Goal: Task Accomplishment & Management: Manage account settings

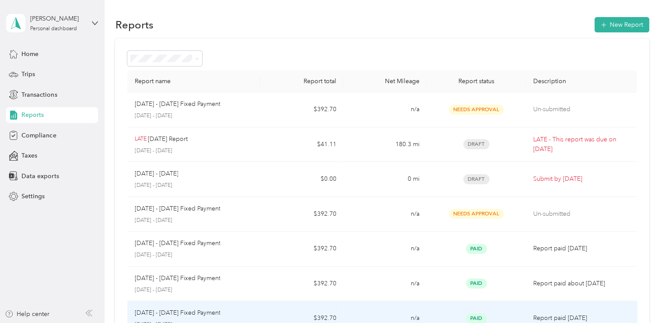
scroll to position [19, 0]
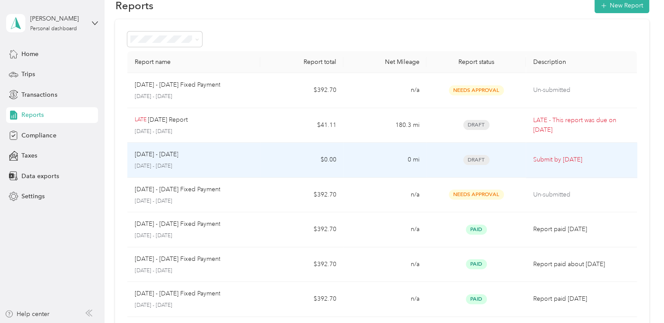
click at [270, 157] on td "$0.00" at bounding box center [301, 160] width 83 height 35
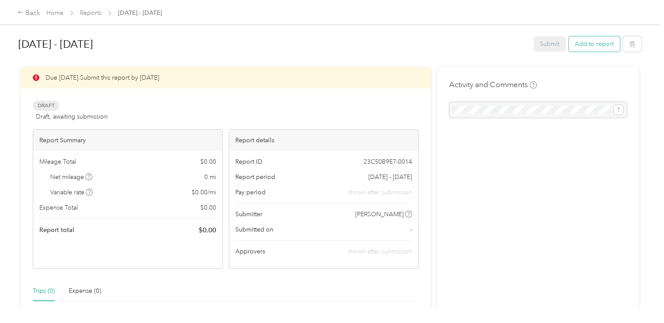
click at [591, 44] on button "Add to report" at bounding box center [594, 43] width 51 height 15
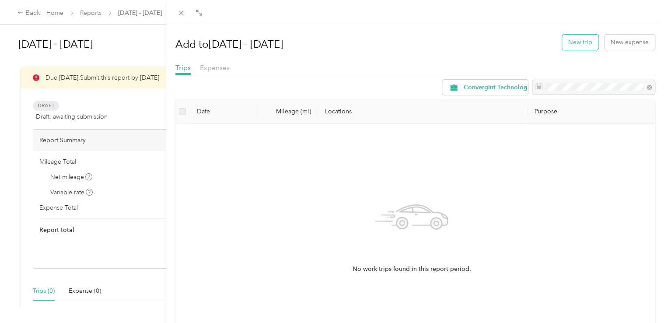
click at [575, 44] on button "New trip" at bounding box center [580, 42] width 36 height 15
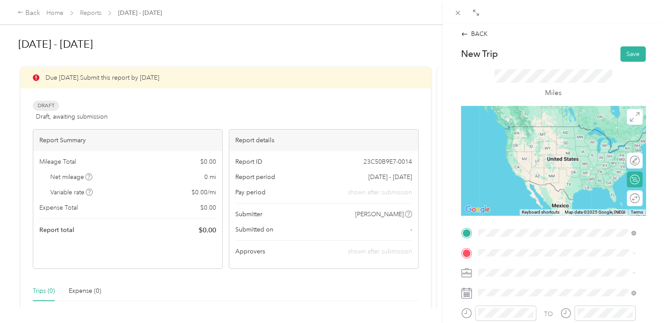
click at [525, 130] on span "[STREET_ADDRESS][US_STATE]" at bounding box center [538, 127] width 88 height 8
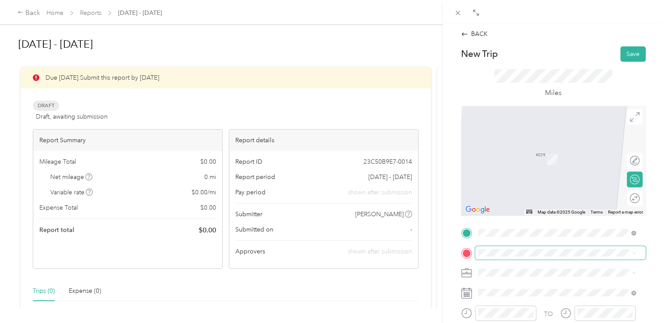
click at [494, 256] on span at bounding box center [560, 253] width 171 height 14
click at [519, 150] on span "[STREET_ADDRESS][PERSON_NAME][PERSON_NAME][US_STATE]" at bounding box center [563, 145] width 138 height 15
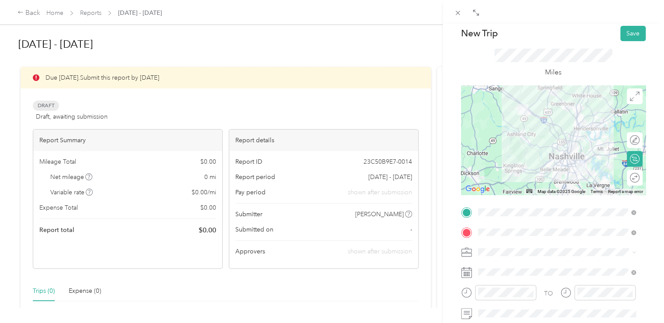
scroll to position [21, 0]
click at [467, 293] on icon at bounding box center [466, 292] width 11 height 11
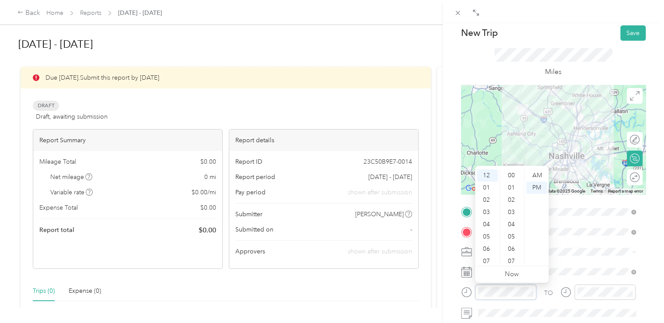
scroll to position [515, 0]
click at [488, 260] on div "07" at bounding box center [487, 261] width 21 height 12
click at [511, 187] on div "43" at bounding box center [512, 188] width 21 height 12
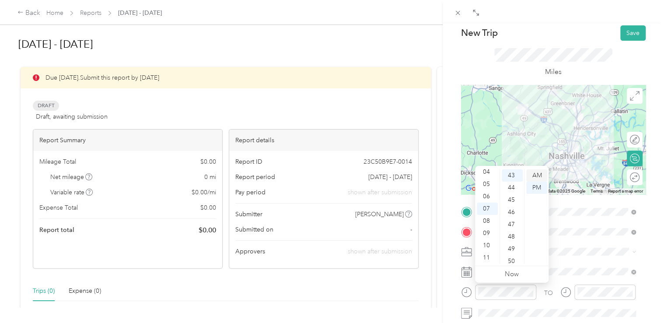
click at [537, 174] on div "AM" at bounding box center [536, 175] width 21 height 12
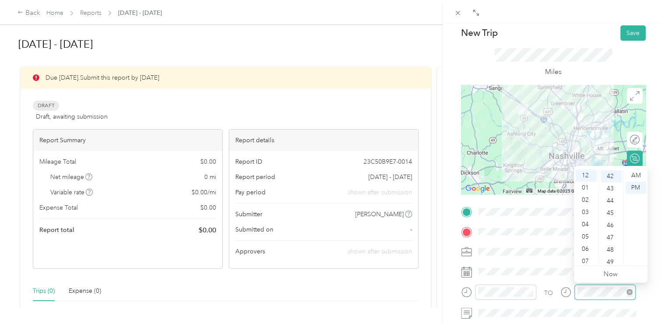
scroll to position [515, 0]
click at [576, 290] on div at bounding box center [605, 291] width 61 height 15
click at [634, 186] on div "PM" at bounding box center [635, 188] width 21 height 12
click at [586, 225] on div "08" at bounding box center [586, 228] width 21 height 12
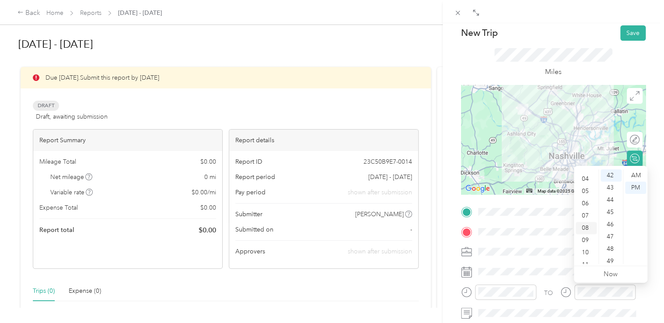
scroll to position [53, 0]
click at [610, 210] on div "45" at bounding box center [611, 212] width 21 height 12
click at [638, 171] on div "AM" at bounding box center [635, 175] width 21 height 12
click at [635, 174] on div "AM" at bounding box center [635, 175] width 21 height 12
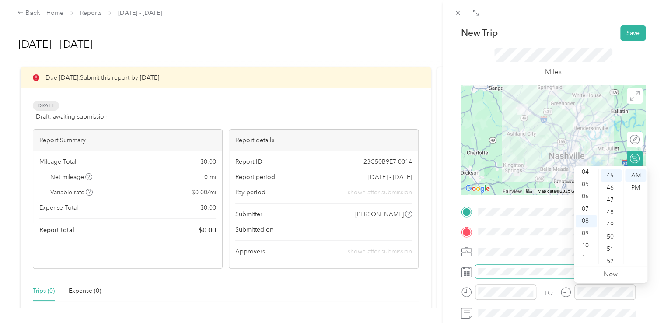
click at [545, 265] on span at bounding box center [560, 272] width 171 height 14
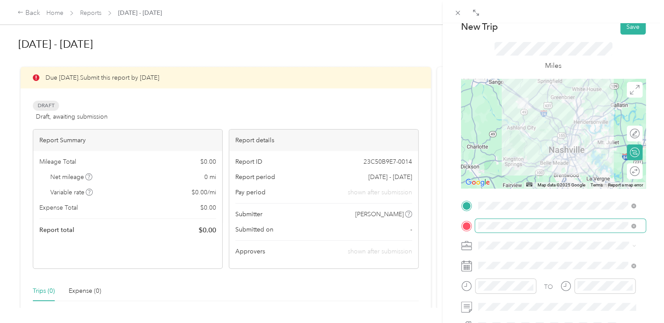
scroll to position [26, 0]
click at [469, 265] on icon at bounding box center [466, 266] width 11 height 11
click at [467, 268] on rect at bounding box center [467, 267] width 1 height 1
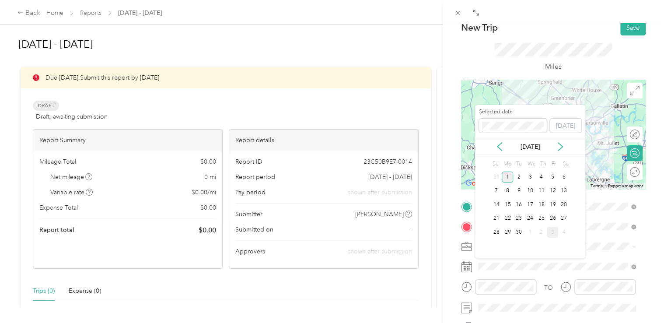
click at [506, 175] on div "1" at bounding box center [507, 177] width 11 height 11
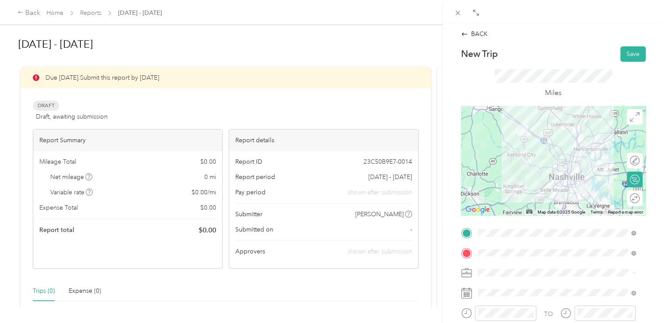
scroll to position [0, 0]
click at [628, 53] on button "Save" at bounding box center [632, 53] width 25 height 15
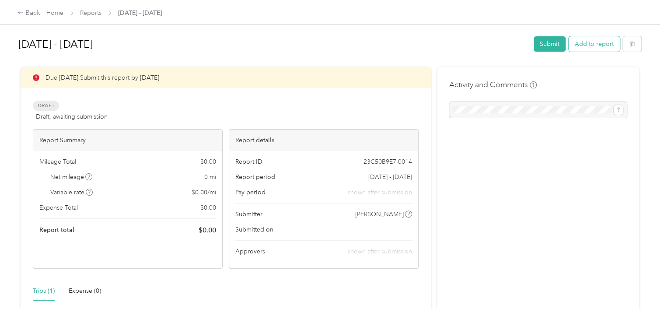
click at [592, 41] on button "Add to report" at bounding box center [594, 43] width 51 height 15
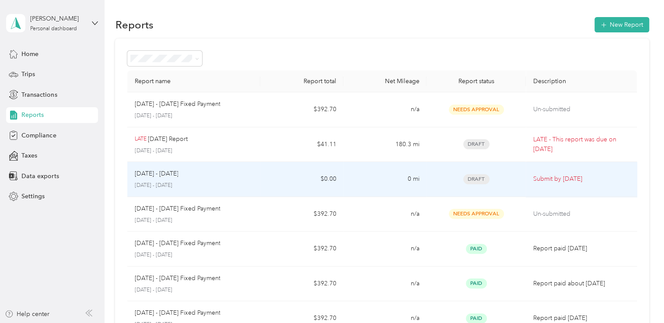
click at [281, 179] on td "$0.00" at bounding box center [301, 179] width 83 height 35
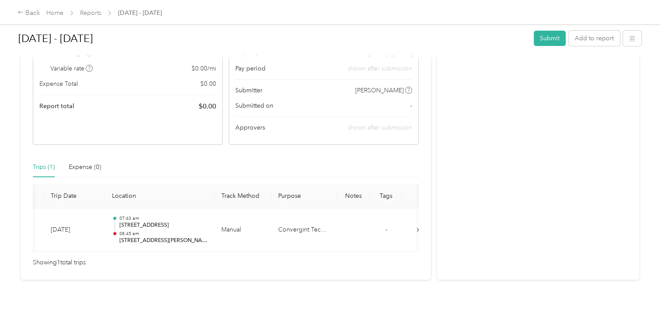
scroll to position [0, 70]
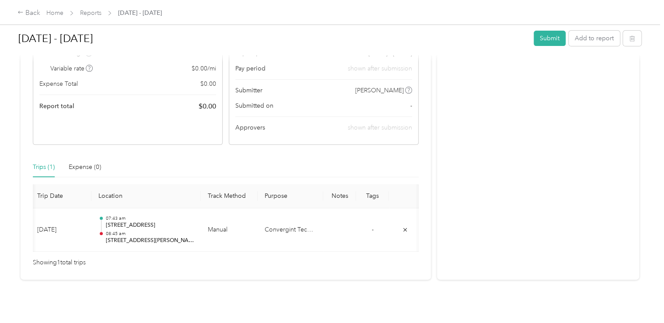
click at [42, 166] on div "Trips (1)" at bounding box center [44, 167] width 22 height 10
drag, startPoint x: 42, startPoint y: 166, endPoint x: 126, endPoint y: 153, distance: 85.4
click at [126, 153] on div "Due [DATE]. Submit this report by [DATE] Draft Draft, awaiting submission View …" at bounding box center [226, 111] width 410 height 337
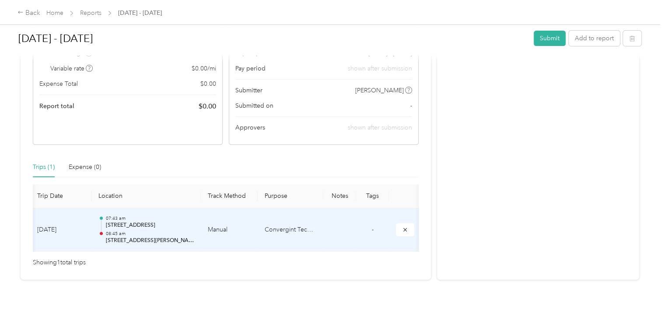
click at [170, 225] on p "[STREET_ADDRESS]" at bounding box center [149, 225] width 88 height 8
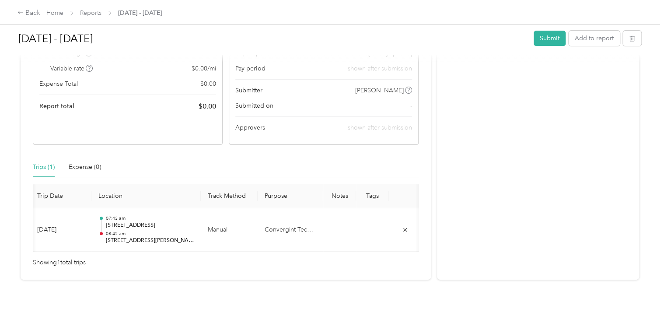
click at [170, 225] on div at bounding box center [332, 161] width 664 height 323
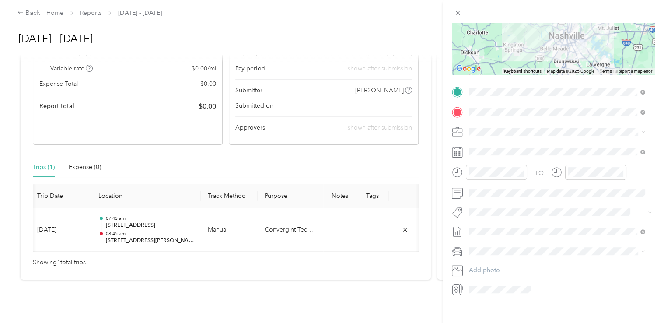
scroll to position [136, 0]
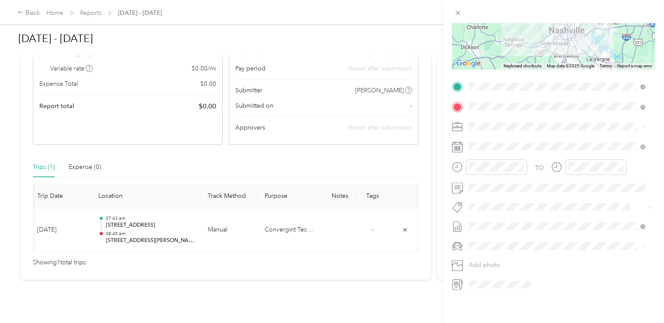
click at [641, 244] on icon at bounding box center [643, 246] width 4 height 4
click at [493, 271] on li "Acura TLX" at bounding box center [557, 265] width 182 height 15
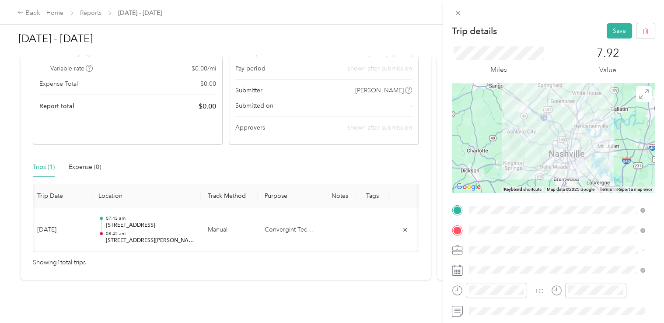
scroll to position [0, 0]
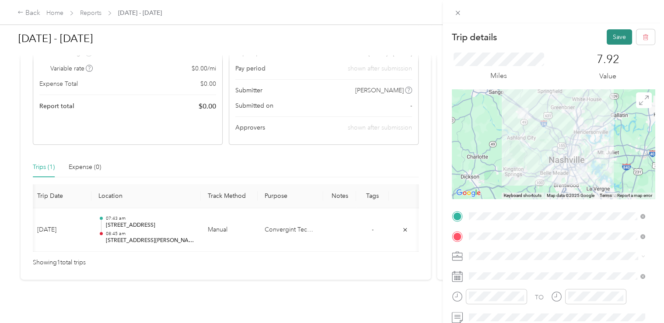
click at [613, 33] on button "Save" at bounding box center [619, 36] width 25 height 15
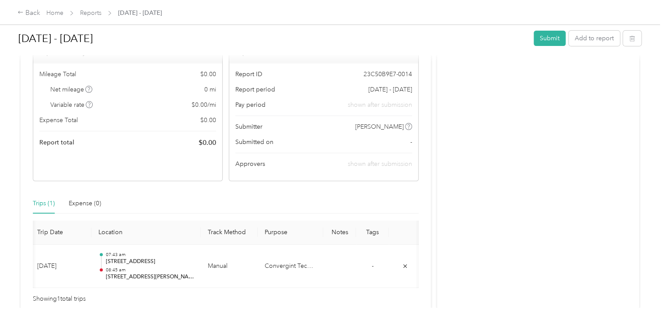
scroll to position [87, 0]
click at [593, 36] on button "Add to report" at bounding box center [594, 38] width 51 height 15
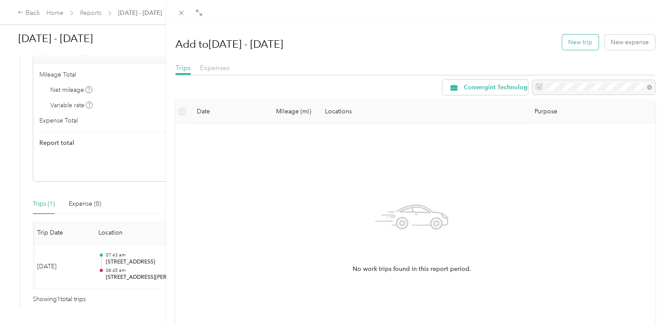
click at [579, 39] on button "New trip" at bounding box center [580, 42] width 36 height 15
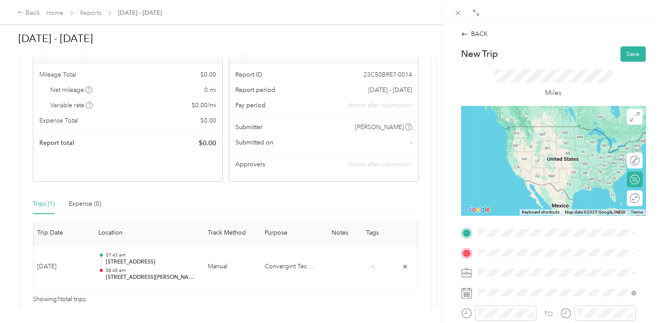
click at [518, 132] on span "[STREET_ADDRESS][PERSON_NAME][PERSON_NAME][US_STATE]" at bounding box center [563, 125] width 138 height 15
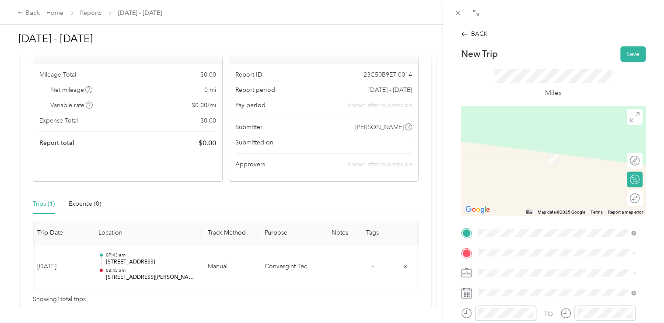
click at [535, 285] on span "[GEOGRAPHIC_DATA][US_STATE]" at bounding box center [541, 284] width 95 height 8
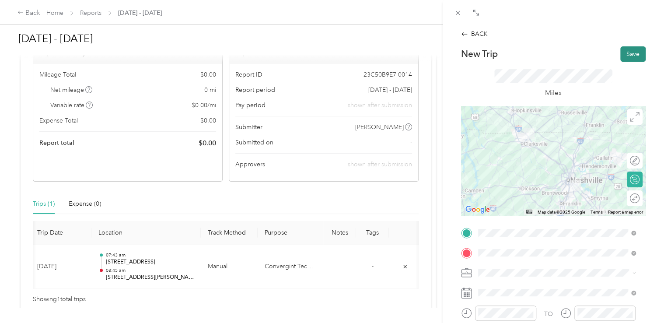
click at [628, 51] on button "Save" at bounding box center [632, 53] width 25 height 15
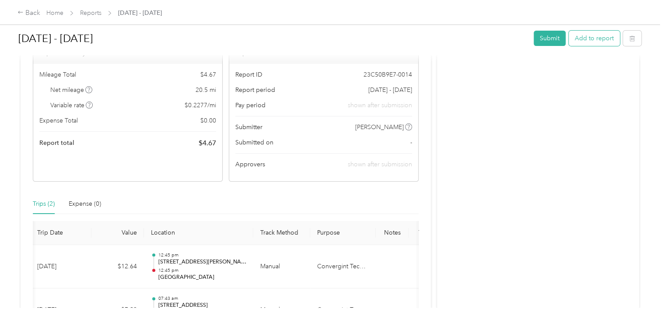
click at [590, 38] on button "Add to report" at bounding box center [594, 38] width 51 height 15
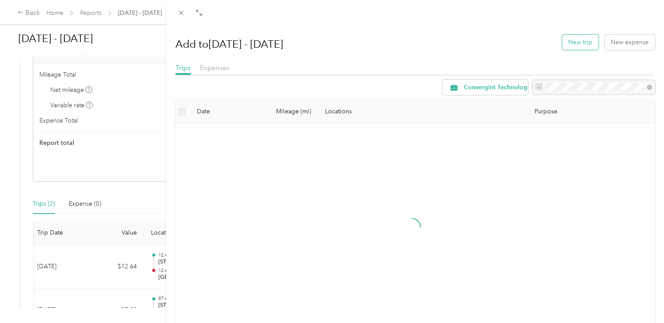
click at [571, 41] on button "New trip" at bounding box center [580, 42] width 36 height 15
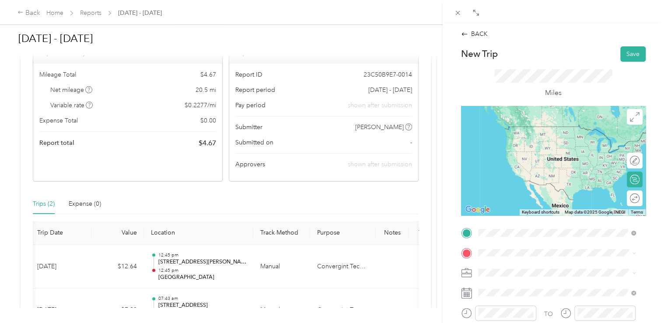
click at [508, 268] on span "[GEOGRAPHIC_DATA][US_STATE]" at bounding box center [541, 264] width 95 height 8
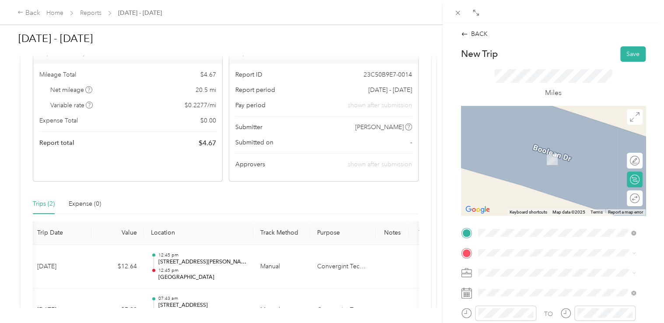
click at [530, 149] on span "[STREET_ADDRESS][PERSON_NAME][PERSON_NAME][US_STATE]" at bounding box center [563, 145] width 138 height 15
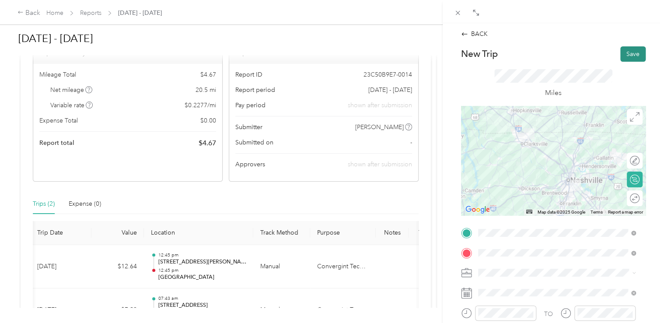
click at [625, 49] on button "Save" at bounding box center [632, 53] width 25 height 15
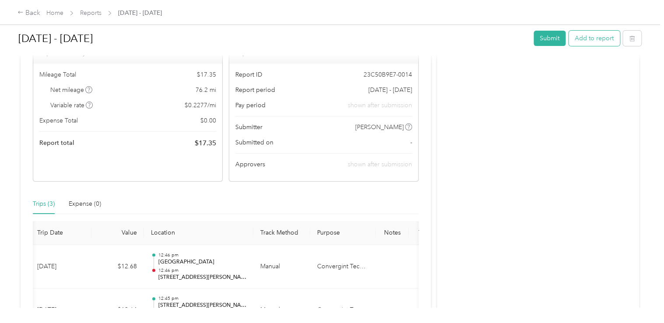
click at [594, 38] on button "Add to report" at bounding box center [594, 38] width 51 height 15
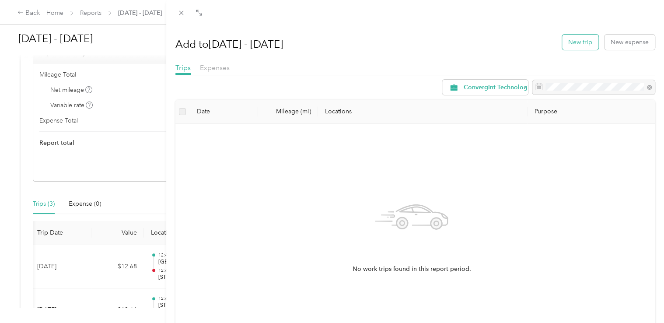
click at [574, 40] on button "New trip" at bounding box center [580, 42] width 36 height 15
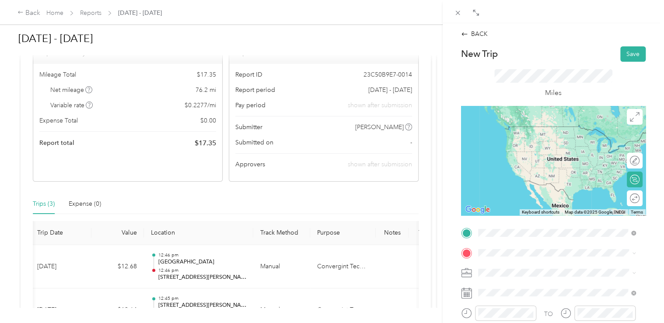
click at [520, 166] on span "[STREET_ADDRESS][US_STATE]" at bounding box center [538, 162] width 88 height 8
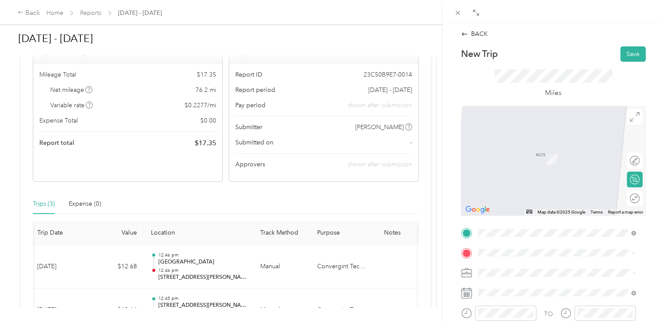
click at [537, 147] on span "[STREET_ADDRESS][PERSON_NAME][PERSON_NAME][US_STATE]" at bounding box center [563, 149] width 138 height 15
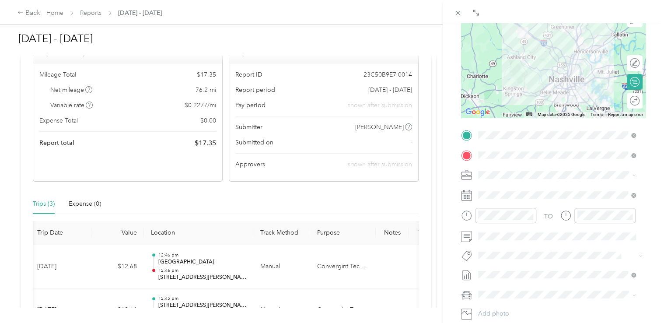
scroll to position [97, 0]
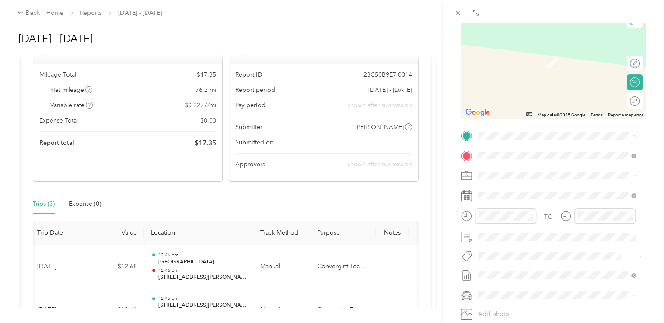
click at [221, 303] on div "BACK New Trip Save This trip cannot be edited because it is either under review…" at bounding box center [332, 161] width 664 height 323
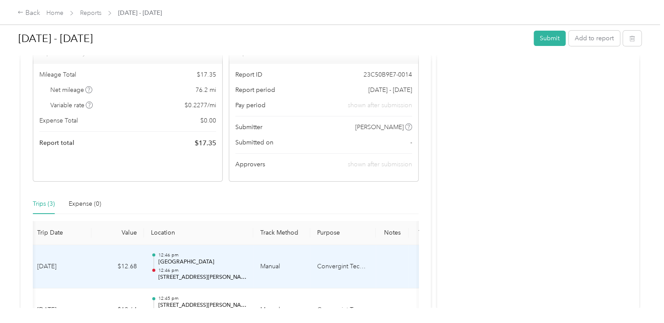
click at [224, 258] on p "[GEOGRAPHIC_DATA]" at bounding box center [202, 262] width 88 height 8
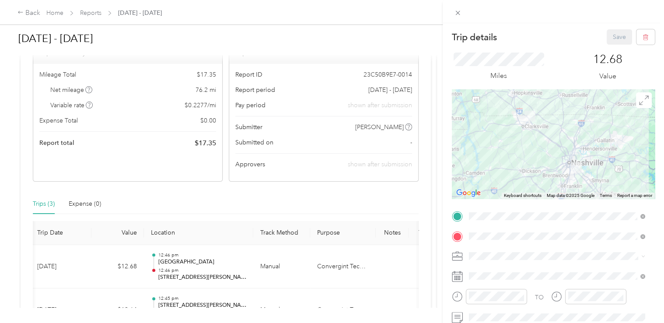
click at [224, 258] on div "Trip details Save This trip cannot be edited because it is either under review,…" at bounding box center [332, 161] width 664 height 323
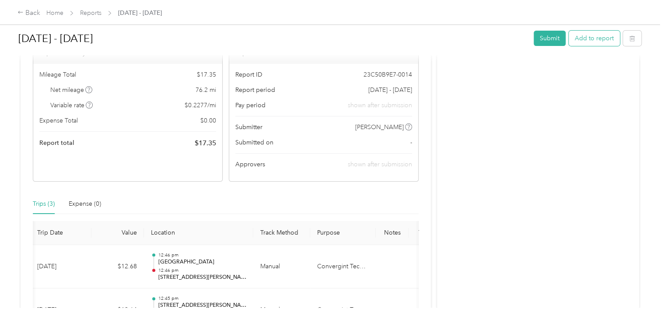
click at [597, 39] on button "Add to report" at bounding box center [594, 38] width 51 height 15
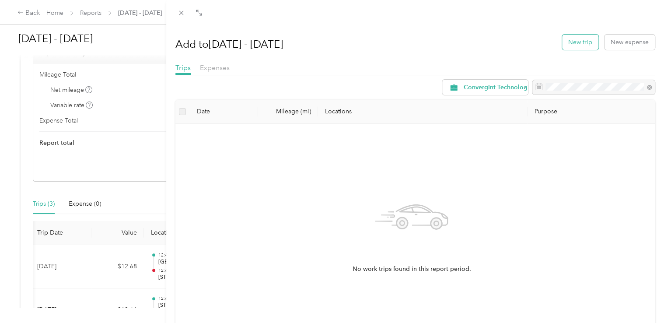
click at [572, 39] on button "New trip" at bounding box center [580, 42] width 36 height 15
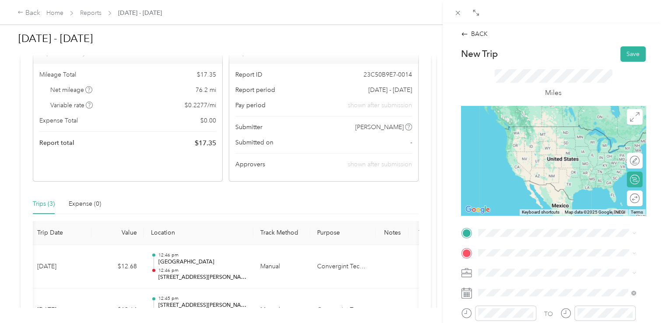
click at [504, 264] on span "[GEOGRAPHIC_DATA][US_STATE]" at bounding box center [541, 260] width 95 height 8
click at [41, 203] on div "BACK New Trip Save This trip cannot be edited because it is either under review…" at bounding box center [332, 161] width 664 height 323
